Goal: Task Accomplishment & Management: Use online tool/utility

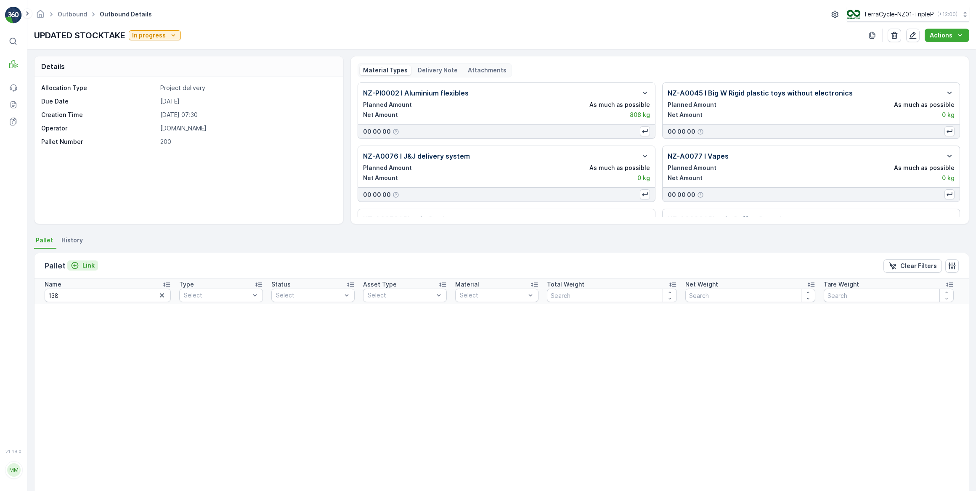
click at [87, 269] on p "Link" at bounding box center [88, 265] width 12 height 8
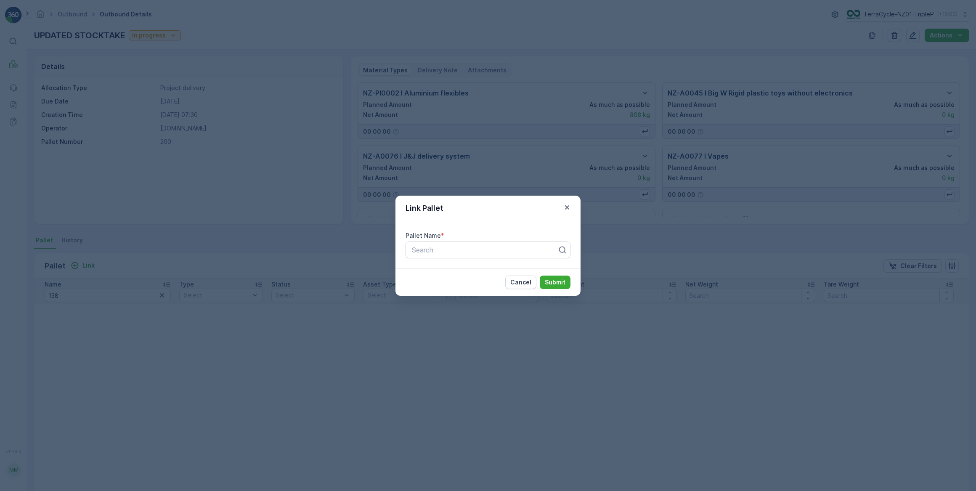
click at [569, 207] on icon "button" at bounding box center [567, 207] width 8 height 8
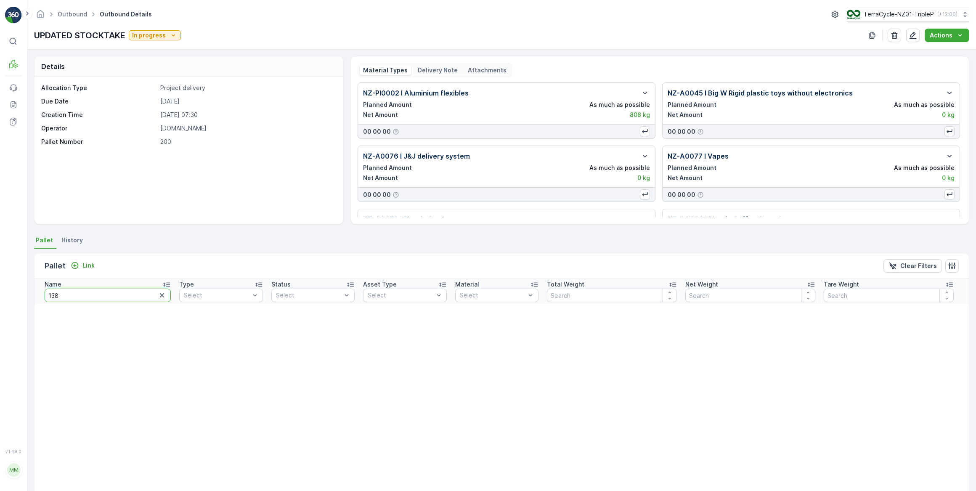
drag, startPoint x: 77, startPoint y: 294, endPoint x: 46, endPoint y: 293, distance: 31.6
click at [46, 294] on input "138" at bounding box center [108, 295] width 126 height 13
type input "20595"
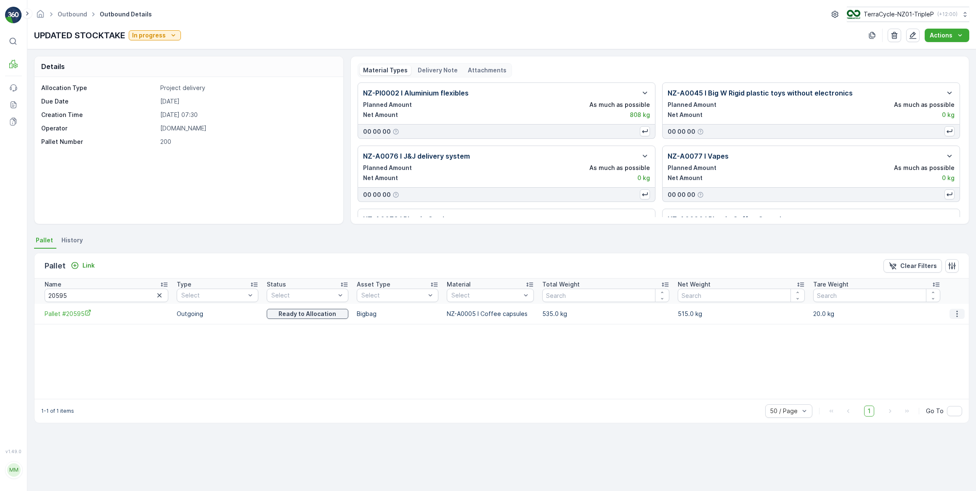
click at [957, 316] on icon "button" at bounding box center [957, 314] width 1 height 6
click at [946, 345] on span "Unlink Pallet" at bounding box center [941, 342] width 34 height 8
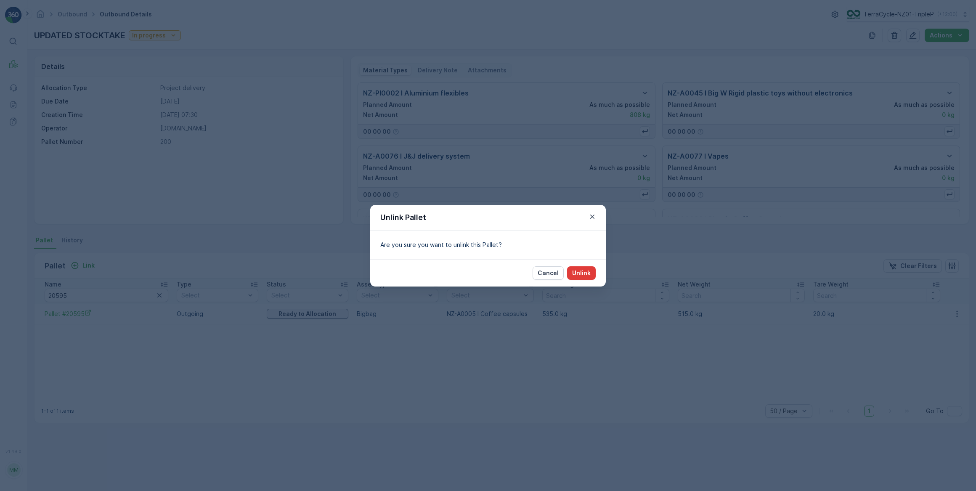
click at [581, 277] on p "Unlink" at bounding box center [581, 273] width 19 height 8
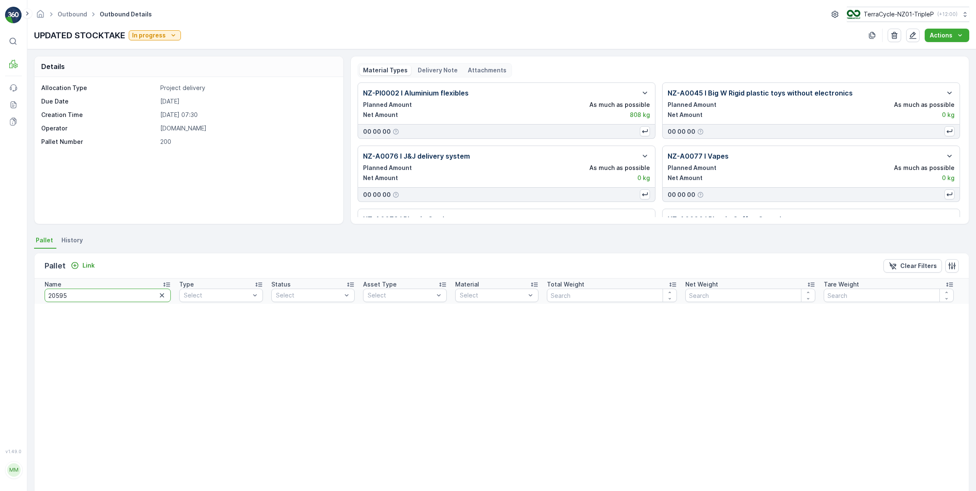
drag, startPoint x: 75, startPoint y: 291, endPoint x: 44, endPoint y: 295, distance: 31.8
click at [42, 295] on th "Name 20595" at bounding box center [105, 291] width 141 height 25
type input "20223"
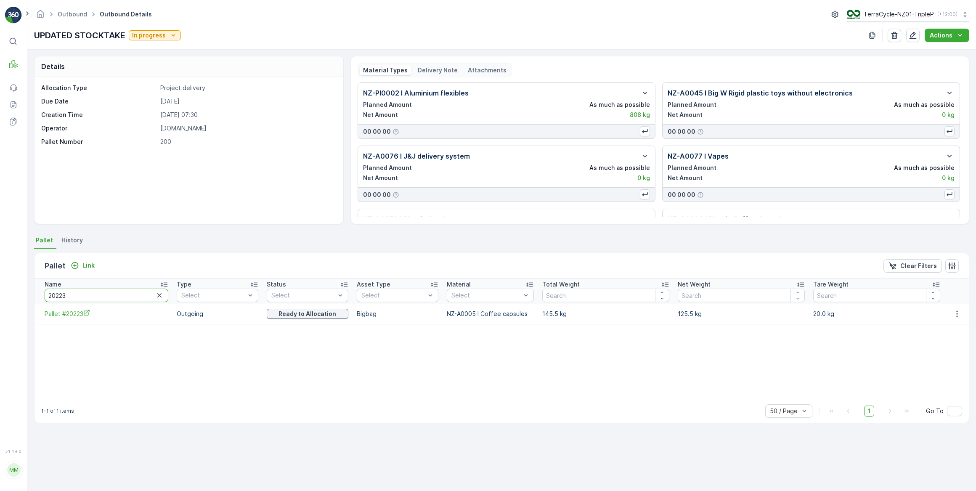
drag, startPoint x: 67, startPoint y: 290, endPoint x: 42, endPoint y: 290, distance: 24.8
click at [42, 290] on th "Name 20223" at bounding box center [104, 291] width 138 height 25
type input "20594"
drag, startPoint x: 72, startPoint y: 293, endPoint x: 61, endPoint y: 295, distance: 11.9
click at [61, 295] on input "20594" at bounding box center [107, 295] width 124 height 13
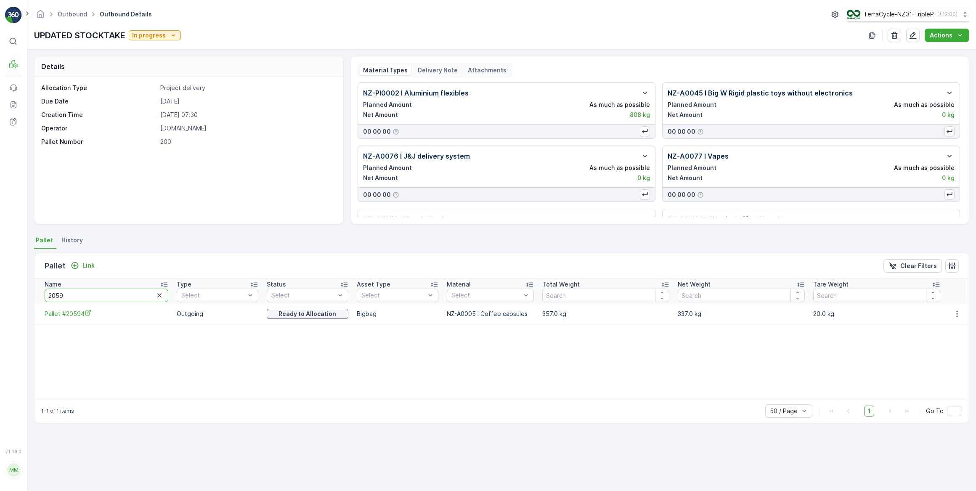
type input "20597"
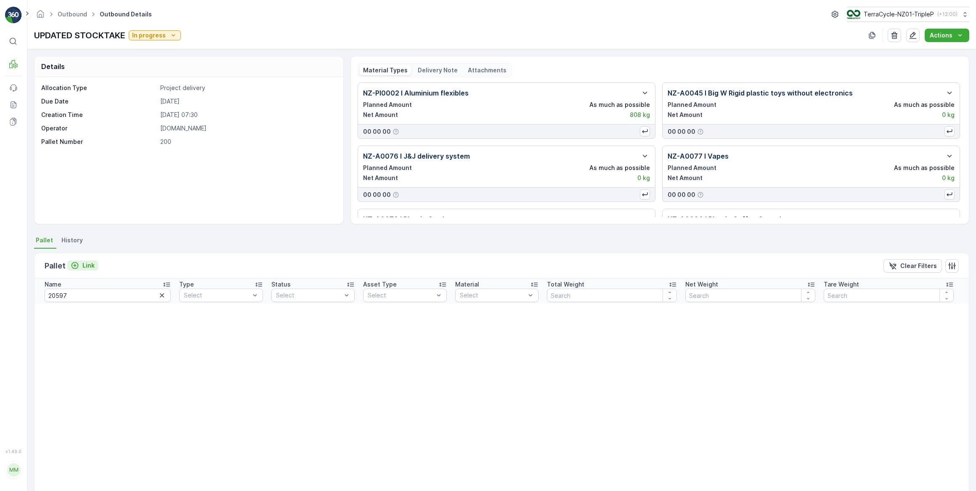
click at [73, 265] on icon "Link" at bounding box center [75, 265] width 7 height 7
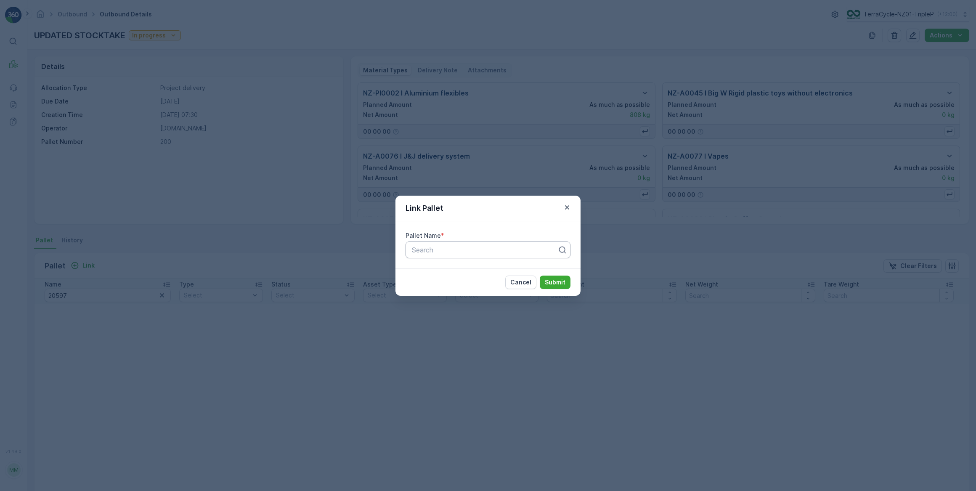
click at [448, 253] on div at bounding box center [484, 250] width 147 height 8
type input "20597"
click at [564, 209] on icon "button" at bounding box center [567, 207] width 8 height 8
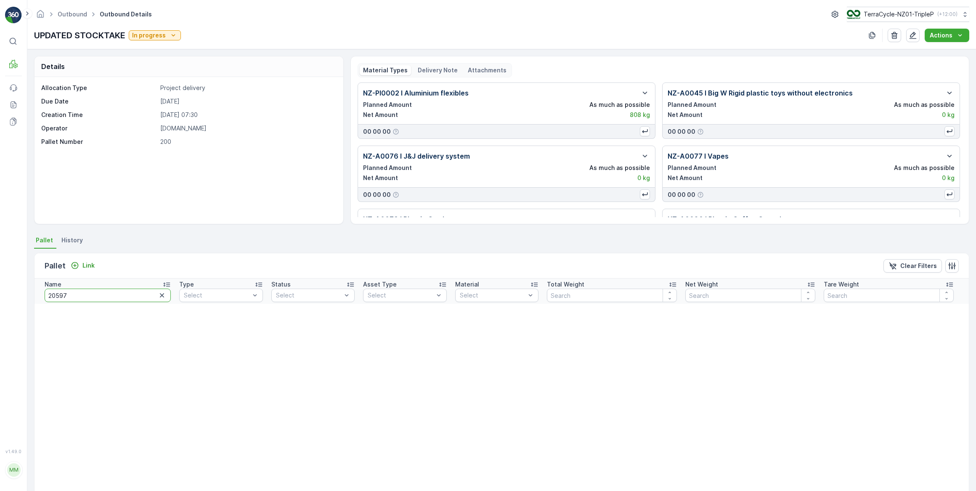
drag, startPoint x: 97, startPoint y: 299, endPoint x: 64, endPoint y: 293, distance: 34.1
click at [63, 294] on input "20597" at bounding box center [108, 295] width 126 height 13
drag, startPoint x: 158, startPoint y: 295, endPoint x: 141, endPoint y: 290, distance: 17.2
click at [158, 295] on icon "button" at bounding box center [162, 295] width 8 height 8
click at [83, 266] on p "Link" at bounding box center [88, 265] width 12 height 8
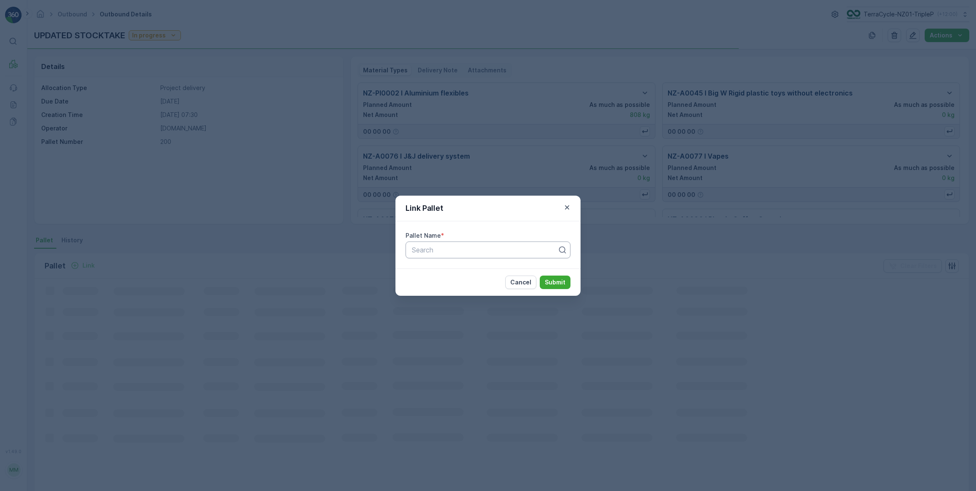
click at [444, 253] on div at bounding box center [484, 250] width 147 height 8
type input "20597"
click at [410, 250] on div at bounding box center [488, 250] width 165 height 17
type input "#20597"
click at [564, 210] on icon "button" at bounding box center [567, 207] width 8 height 8
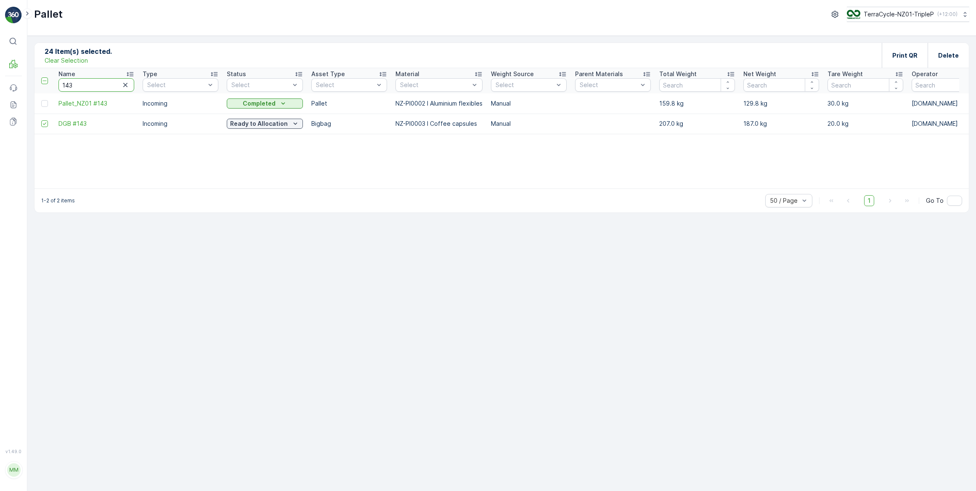
drag, startPoint x: 79, startPoint y: 85, endPoint x: 61, endPoint y: 84, distance: 17.7
click at [61, 84] on input "143" at bounding box center [96, 84] width 76 height 13
type input "20597"
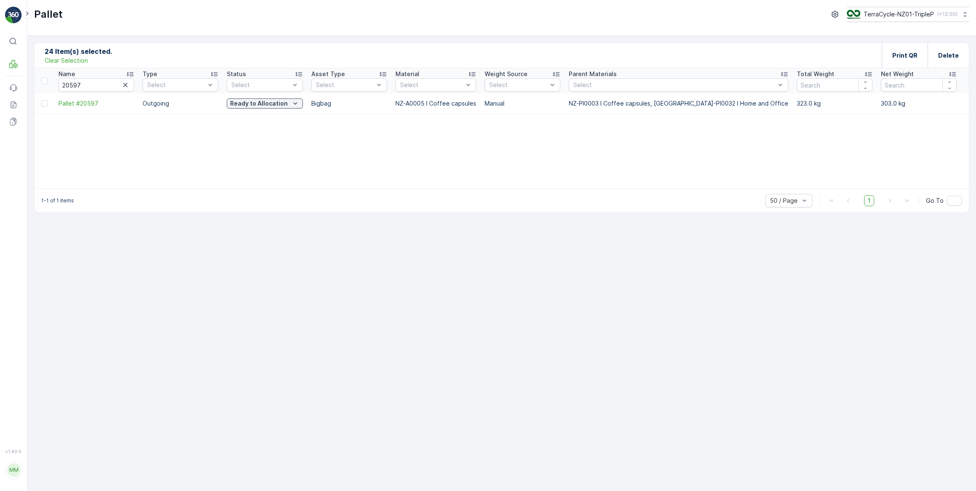
click at [62, 61] on p "Clear Selection" at bounding box center [66, 60] width 43 height 8
click at [959, 104] on icon "button" at bounding box center [958, 103] width 8 height 8
click at [940, 162] on span "Print QR" at bounding box center [935, 163] width 23 height 8
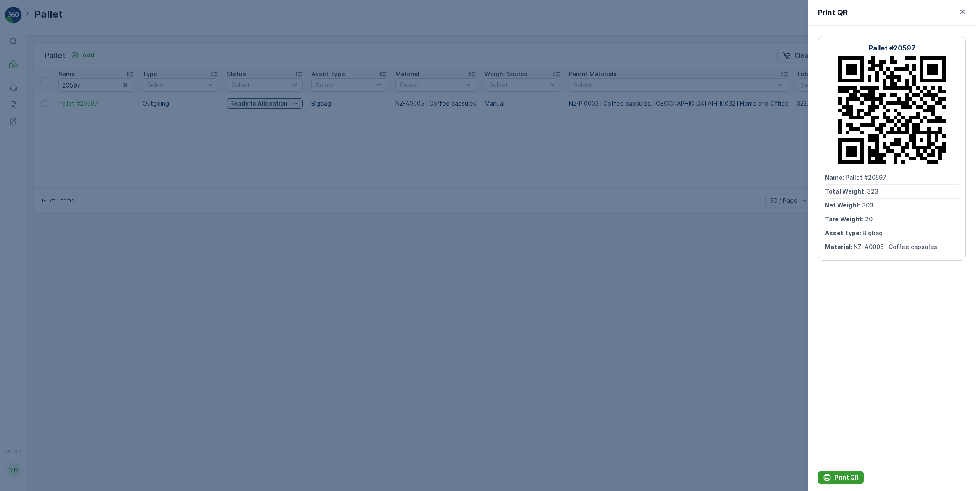
click at [840, 474] on p "Print QR" at bounding box center [847, 477] width 24 height 8
click at [964, 11] on icon "button" at bounding box center [963, 12] width 4 height 4
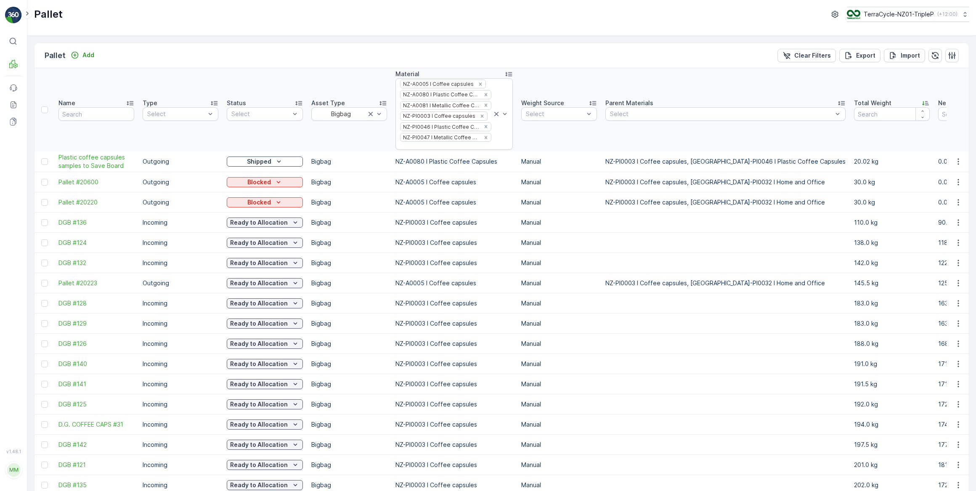
click at [922, 102] on icon at bounding box center [926, 103] width 8 height 8
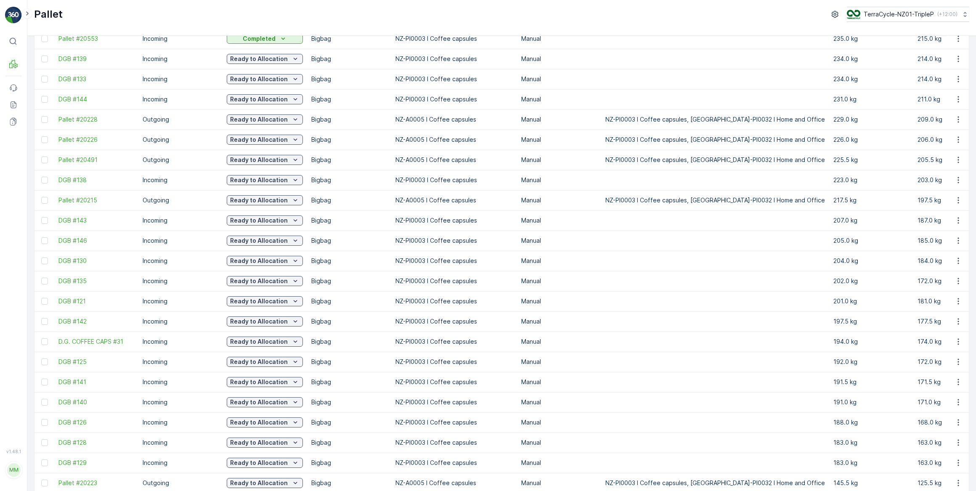
scroll to position [705, 0]
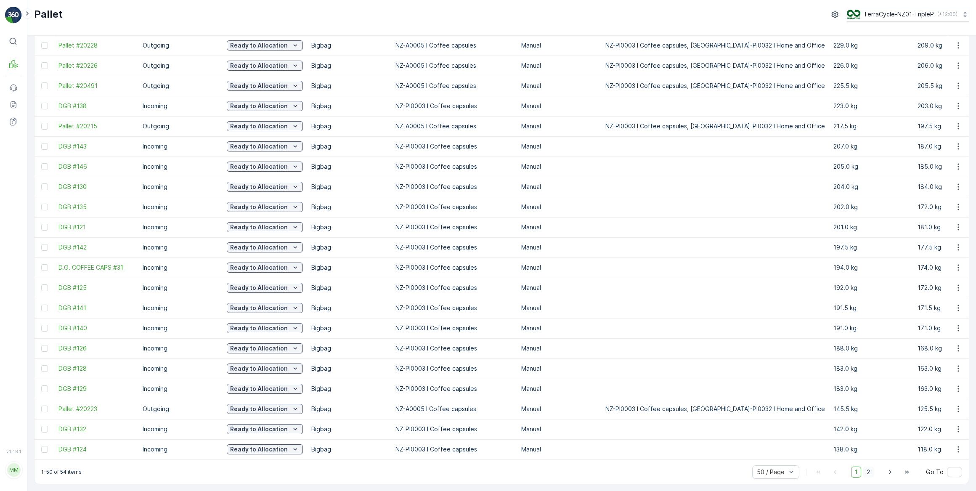
click at [867, 471] on span "2" at bounding box center [868, 472] width 11 height 11
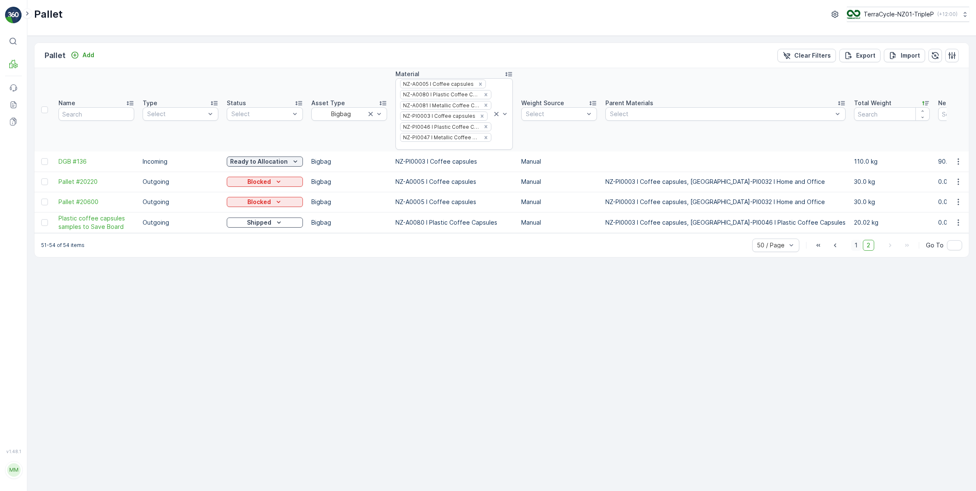
click at [858, 249] on span "1" at bounding box center [856, 245] width 10 height 11
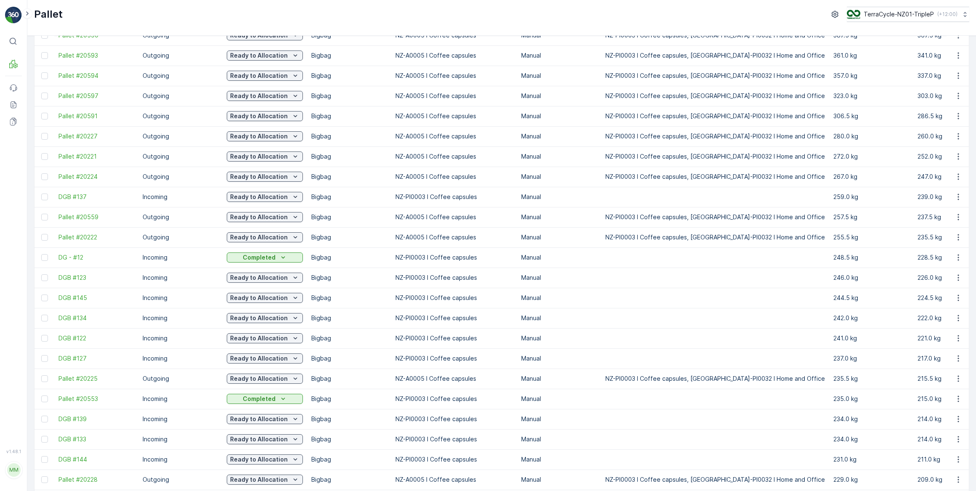
scroll to position [153, 0]
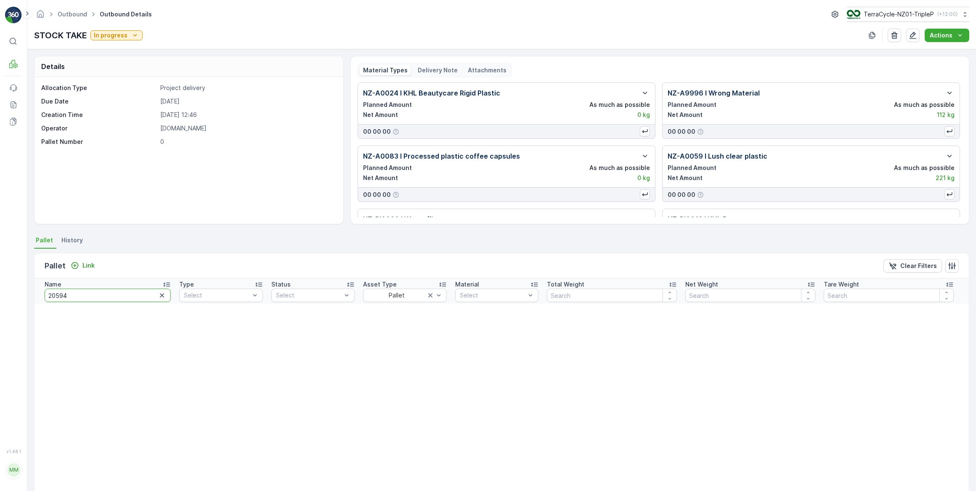
drag, startPoint x: 69, startPoint y: 297, endPoint x: 58, endPoint y: 296, distance: 10.1
click at [58, 296] on input "20594" at bounding box center [108, 295] width 126 height 13
type input "20597"
